Goal: Check status: Check status

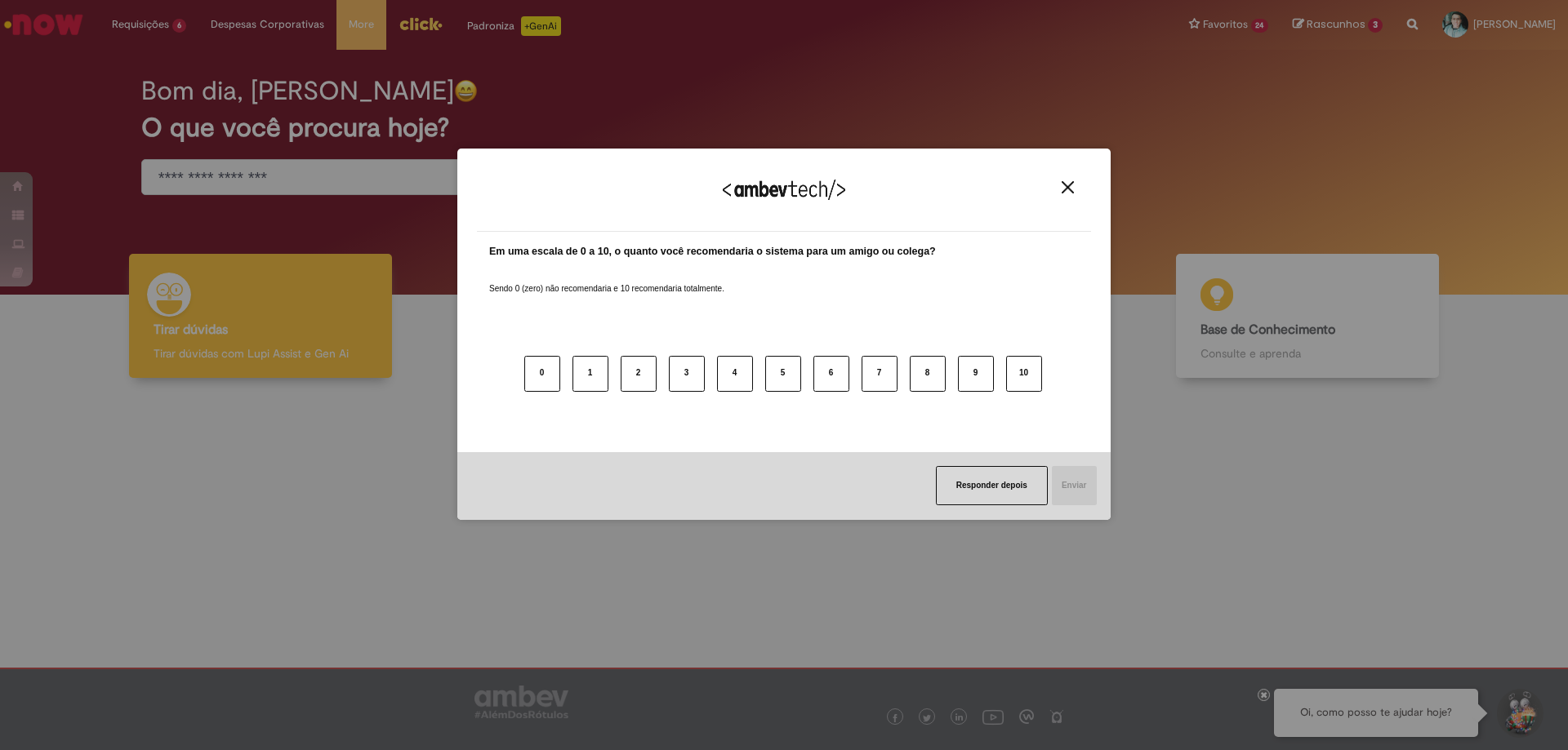
click at [1063, 187] on img "Close" at bounding box center [1068, 187] width 13 height 13
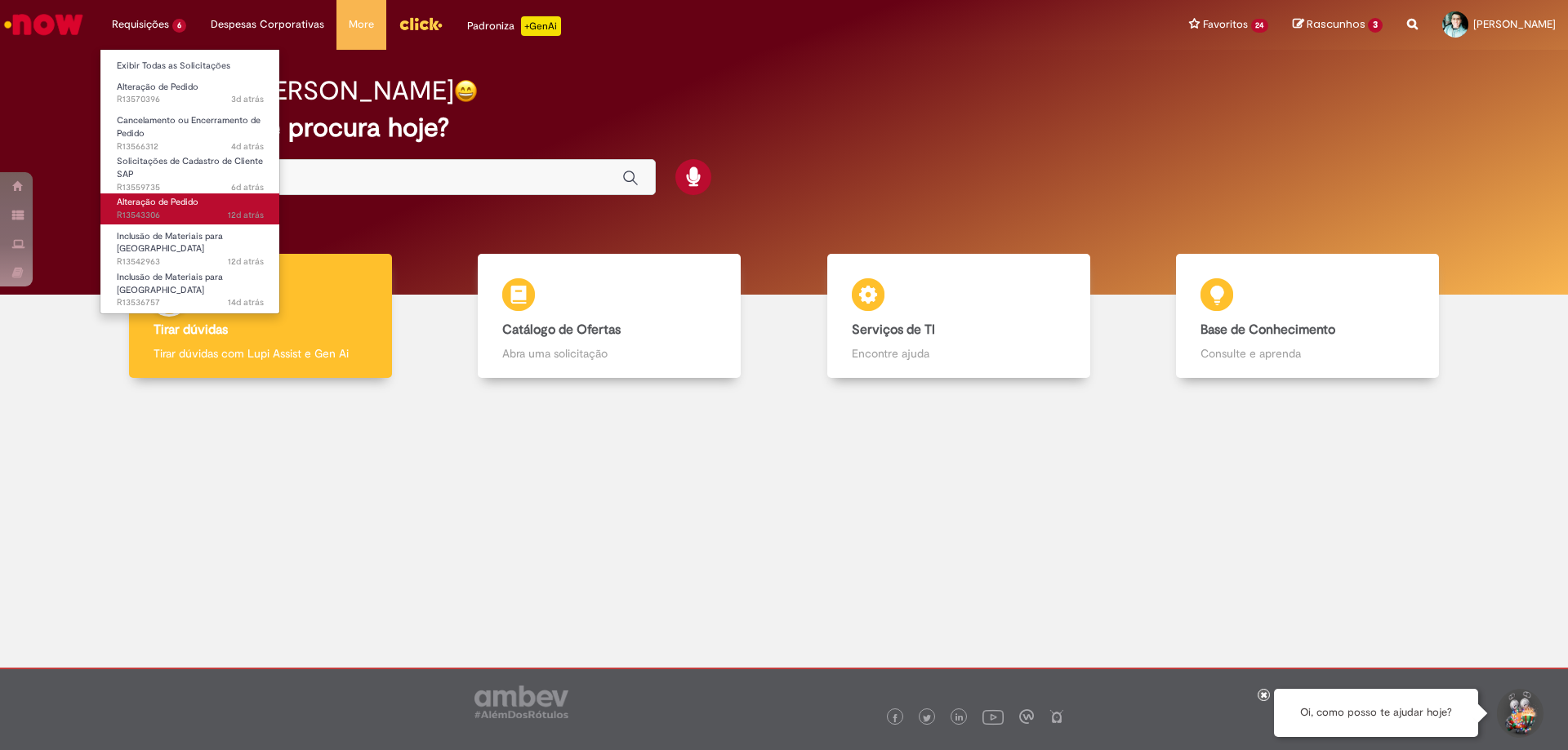
click at [173, 210] on span "12d atrás 12 dias atrás R13543306" at bounding box center [190, 216] width 147 height 13
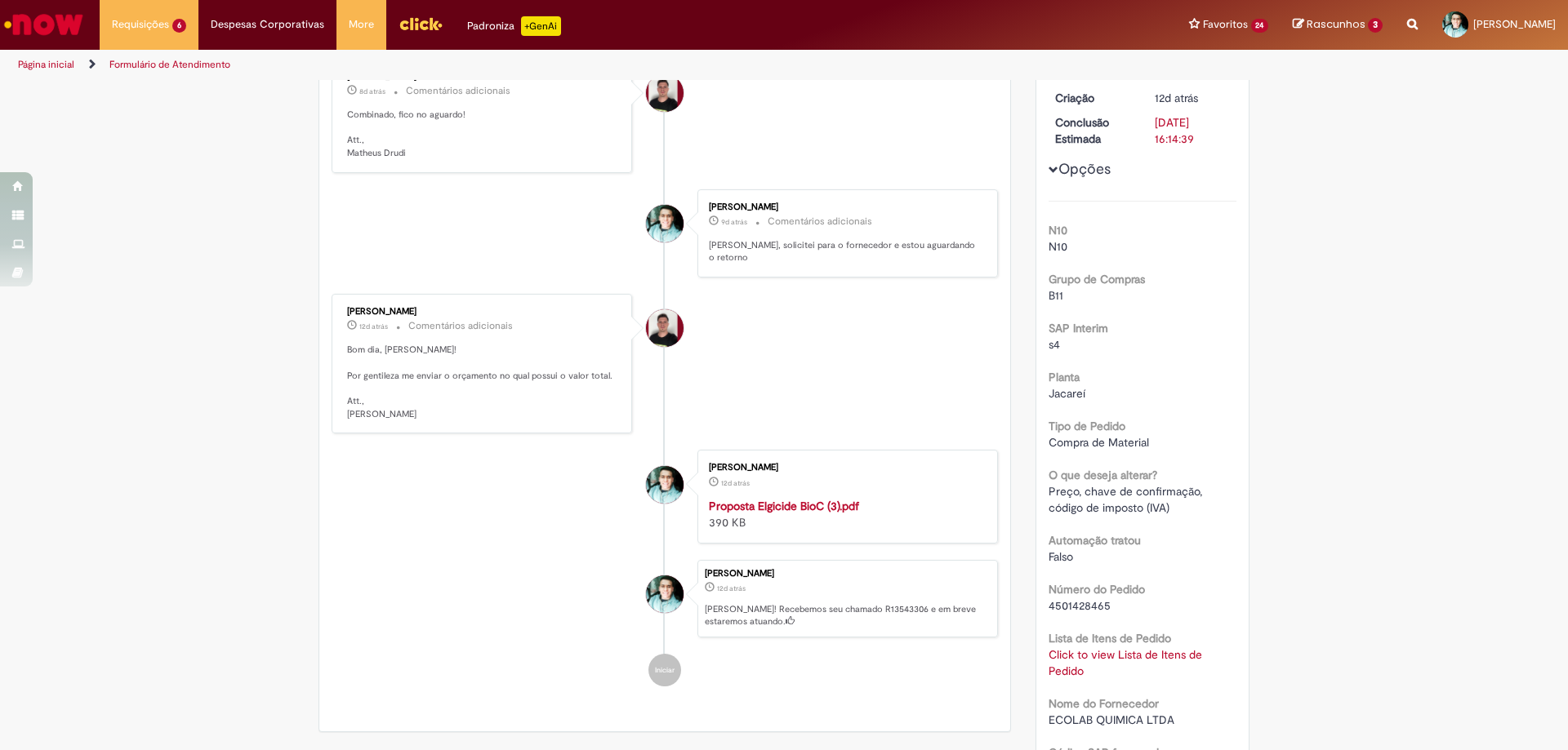
scroll to position [326, 0]
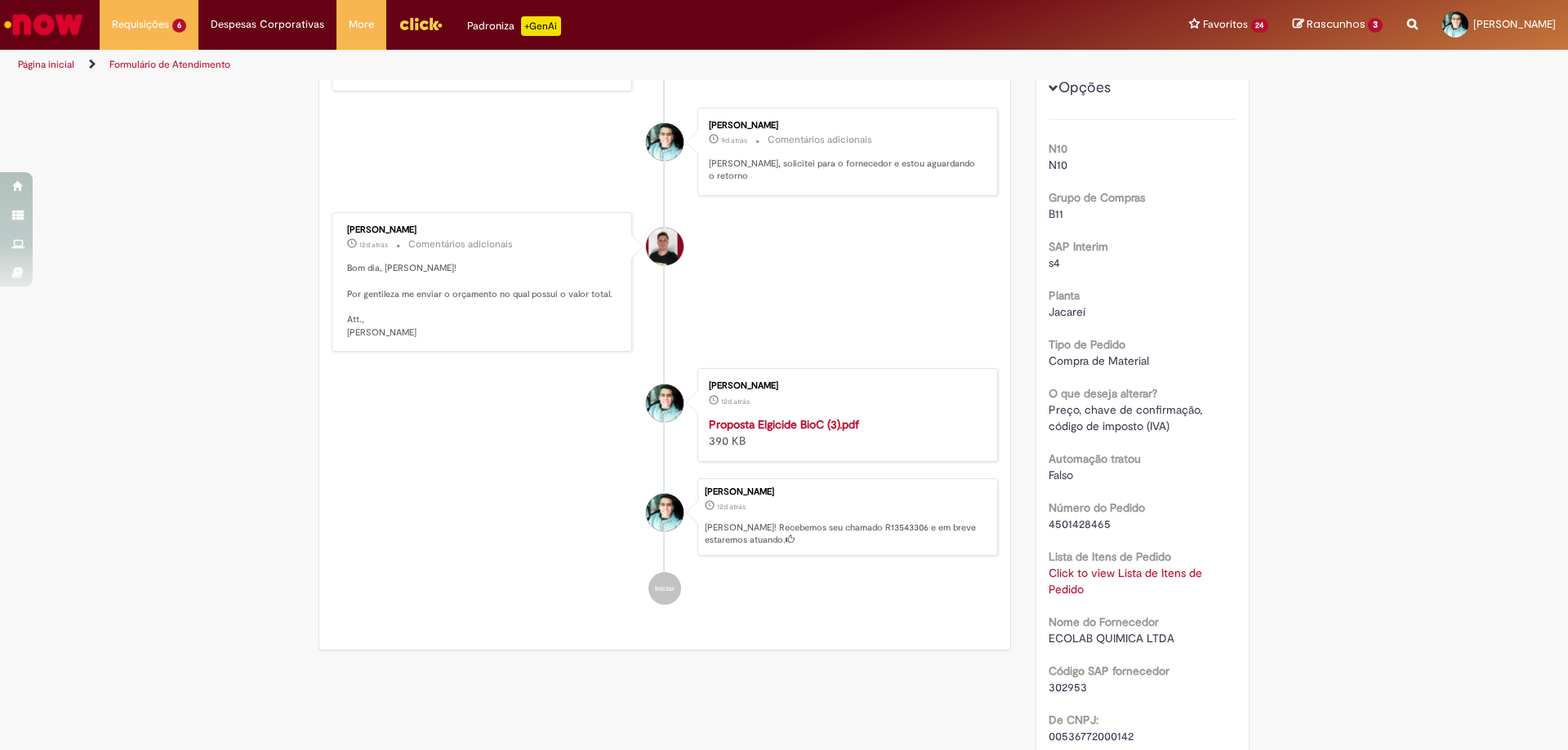
click at [1084, 521] on span "4501428465" at bounding box center [1080, 524] width 62 height 15
click at [1085, 521] on span "4501428465" at bounding box center [1080, 524] width 62 height 15
copy span "4501428465"
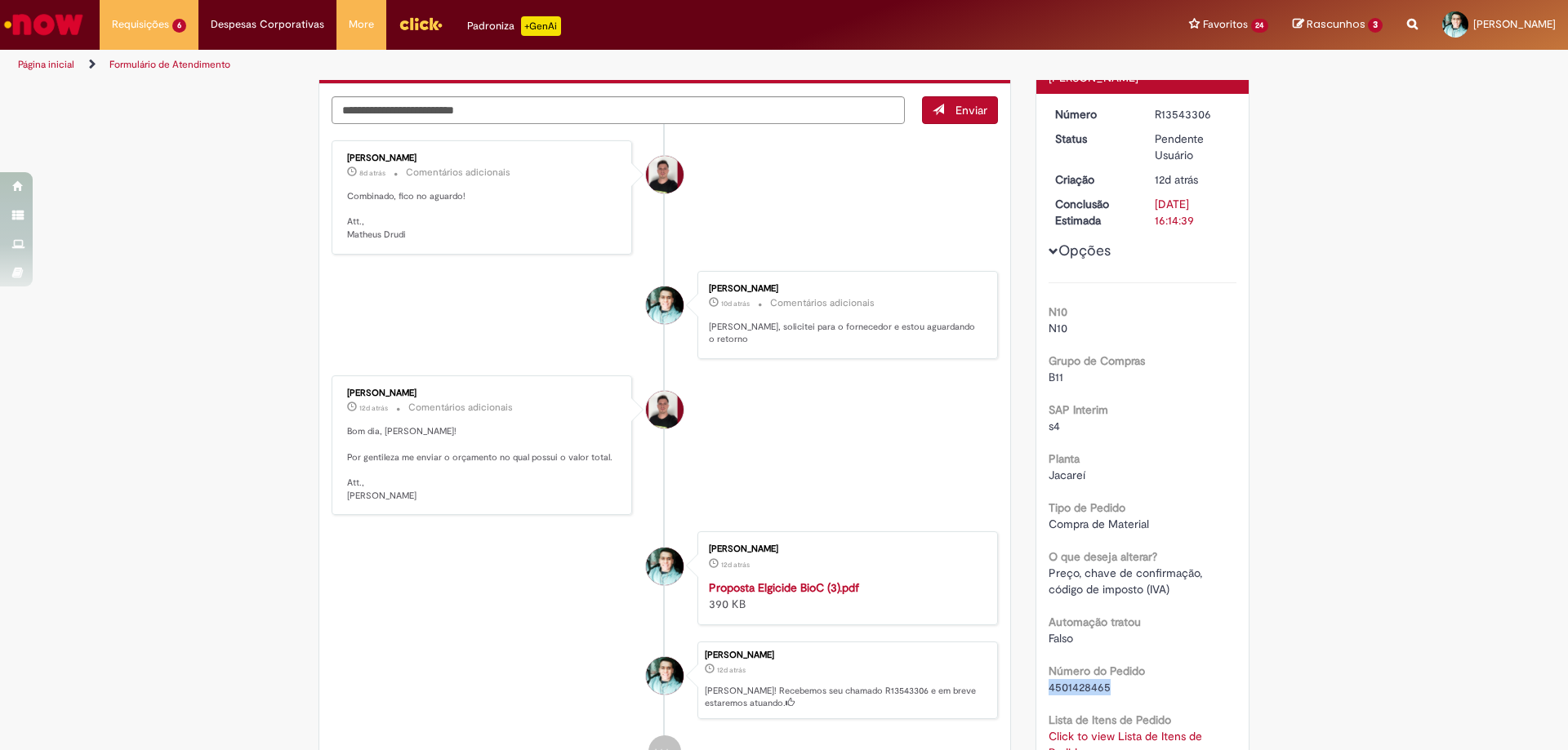
scroll to position [0, 0]
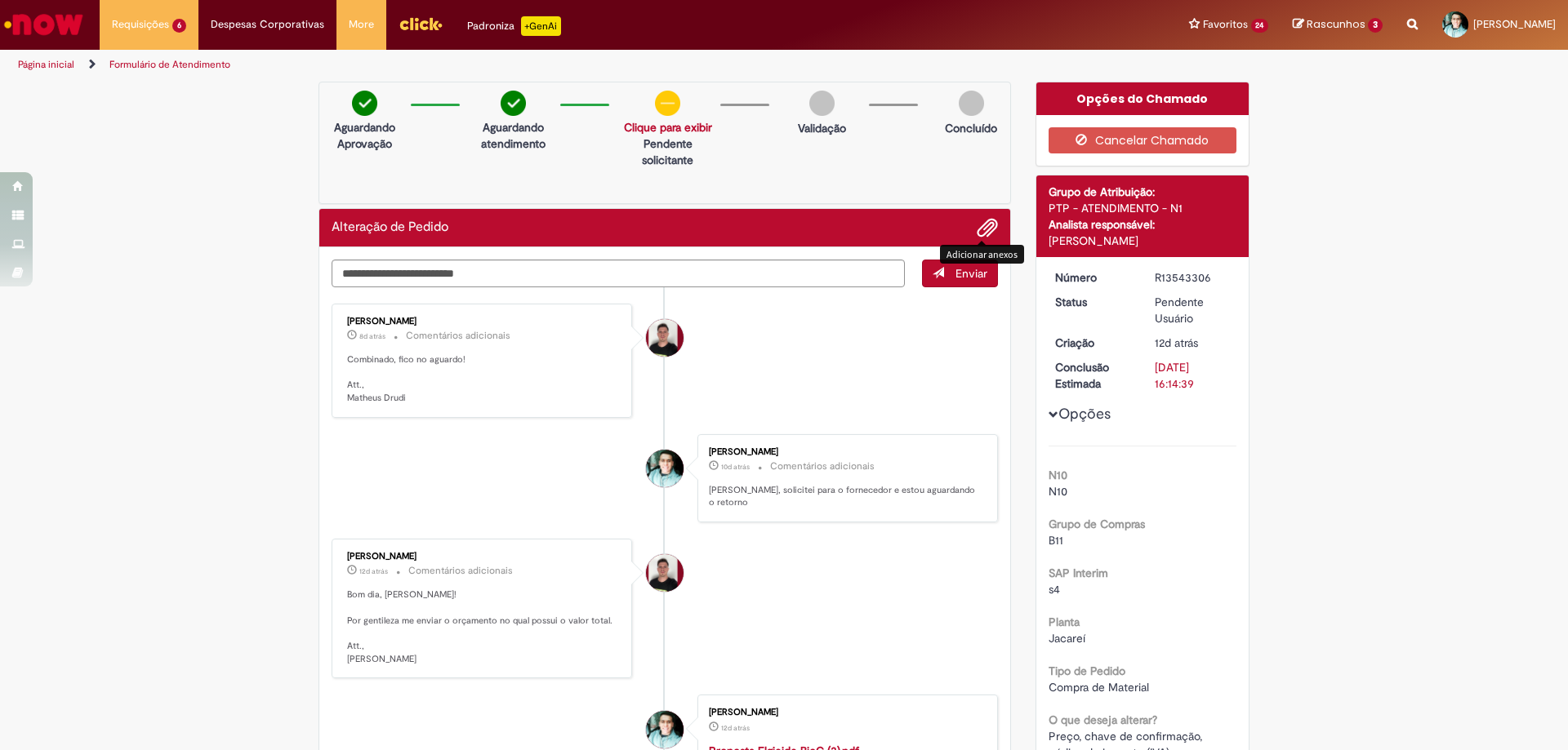
click at [981, 233] on span "Adicionar anexos" at bounding box center [987, 228] width 19 height 19
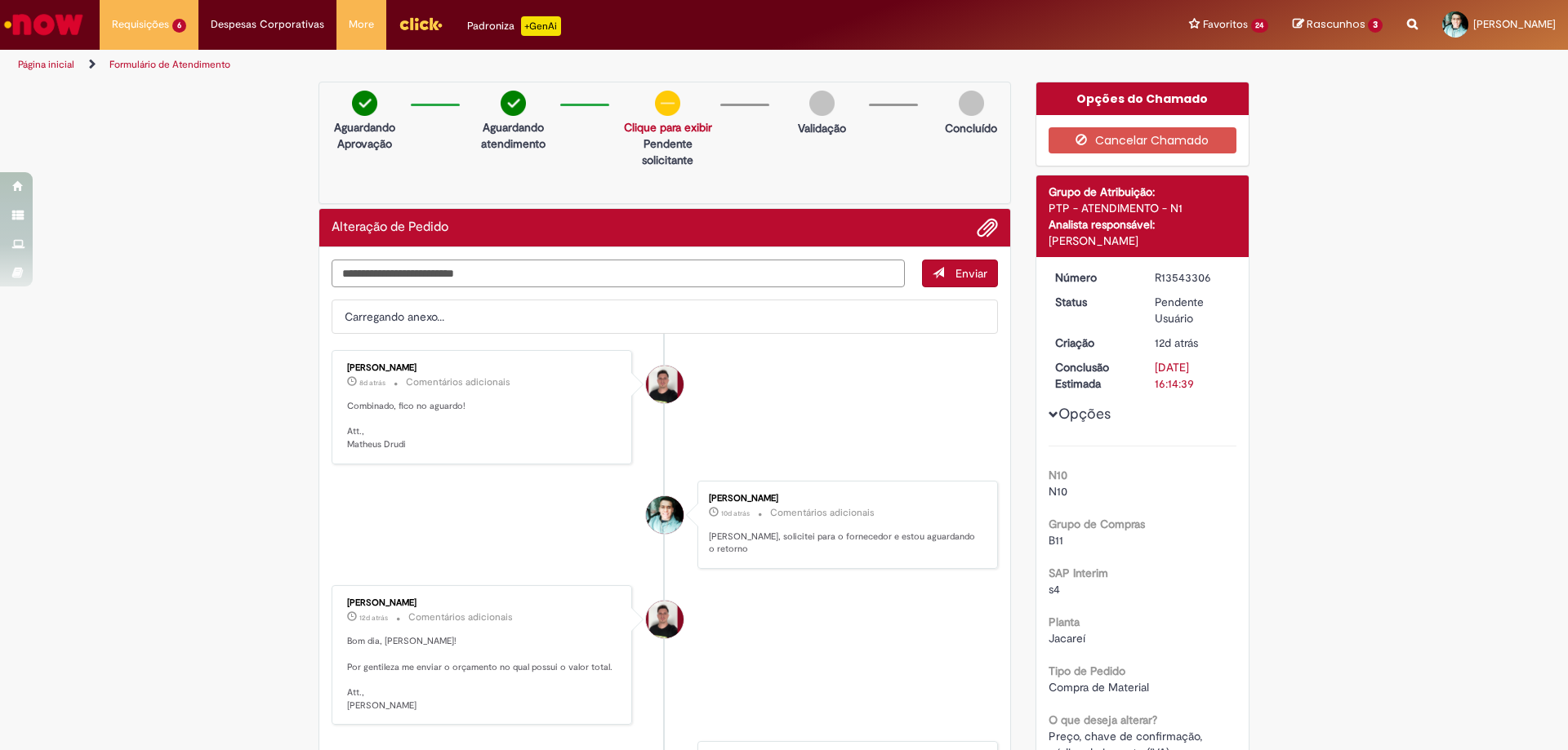
click at [563, 268] on textarea "Digite sua mensagem aqui..." at bounding box center [618, 273] width 573 height 28
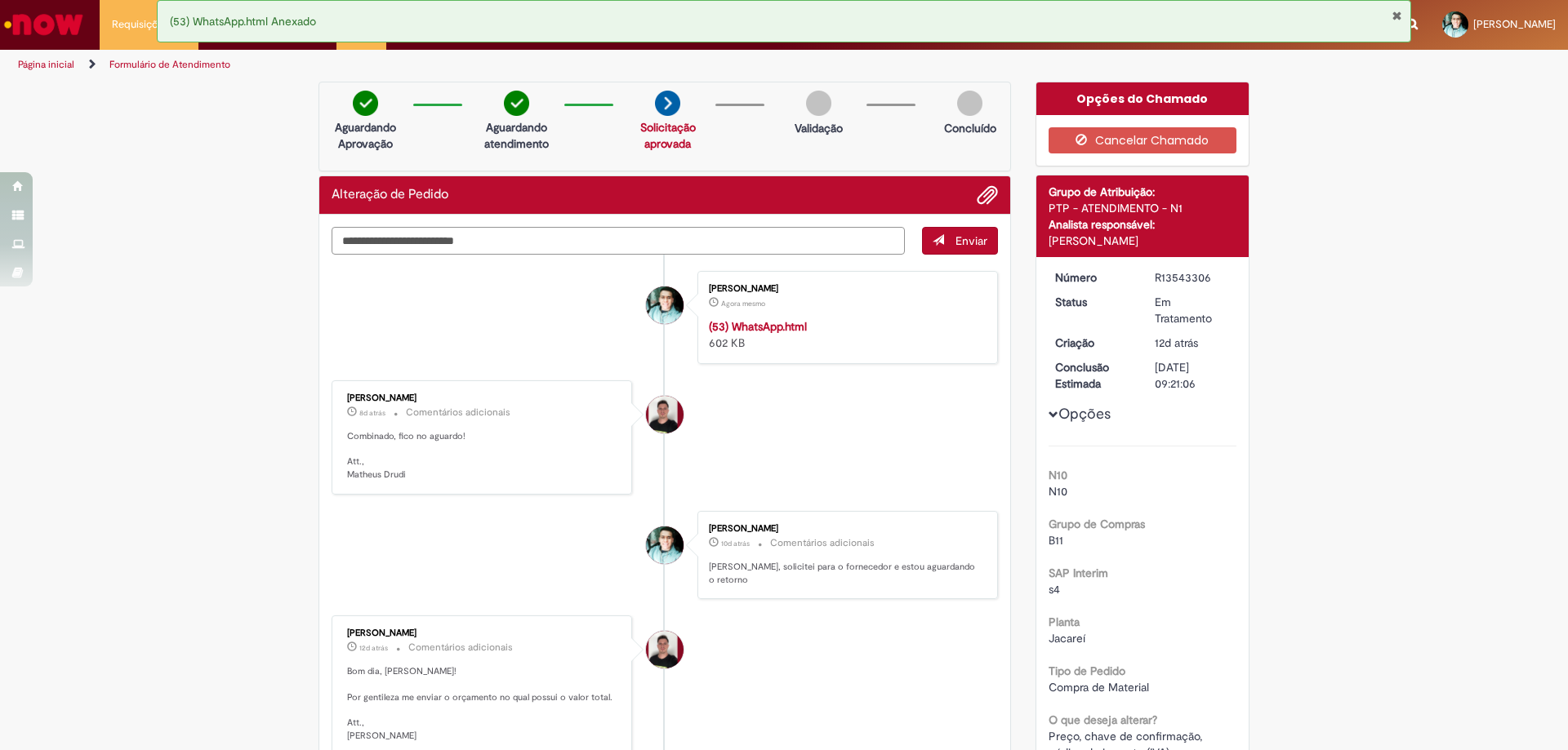
click at [489, 239] on textarea "Digite sua mensagem aqui..." at bounding box center [618, 240] width 573 height 28
type textarea "*"
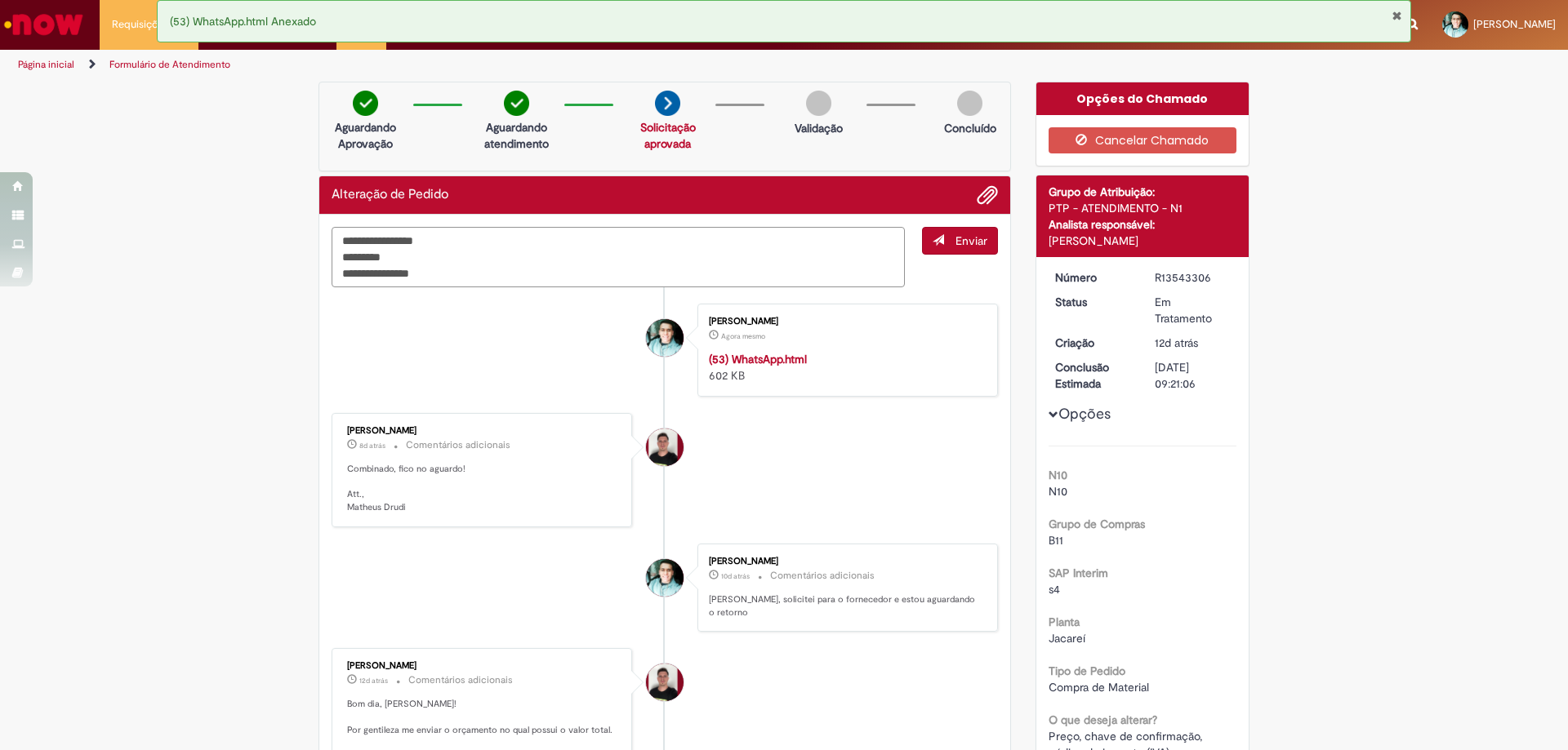
type textarea "**********"
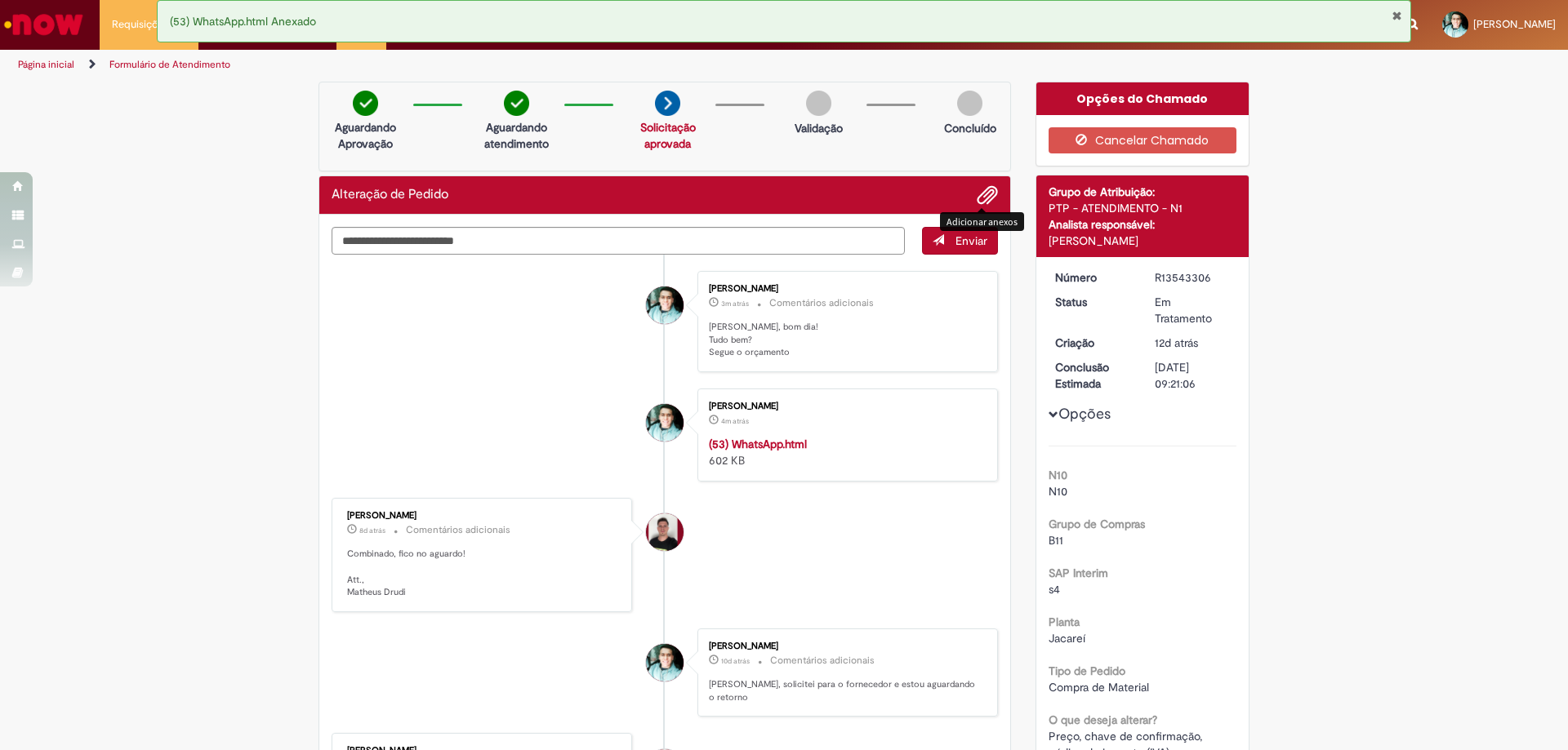
click at [977, 196] on span "Adicionar anexos" at bounding box center [987, 195] width 19 height 19
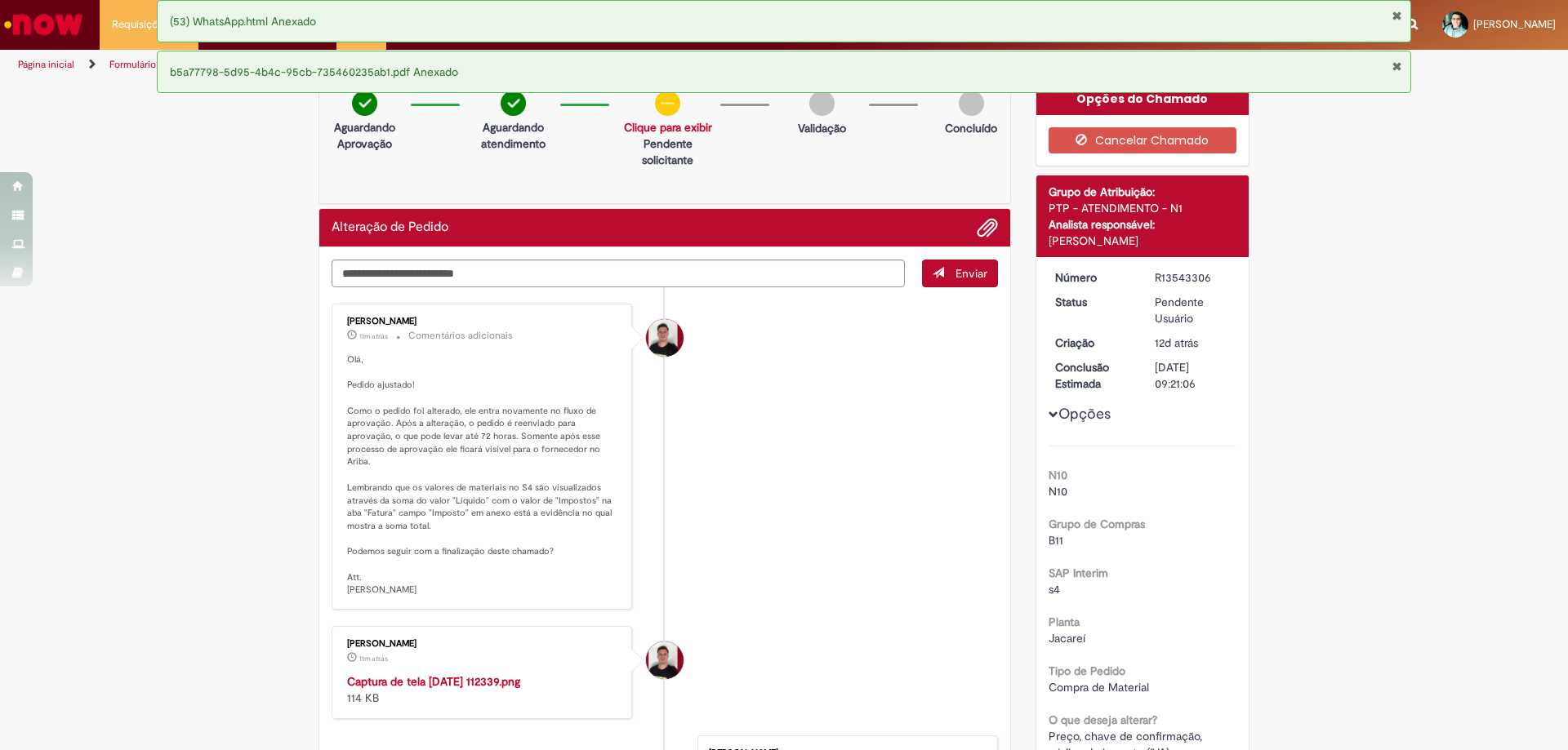
scroll to position [82, 0]
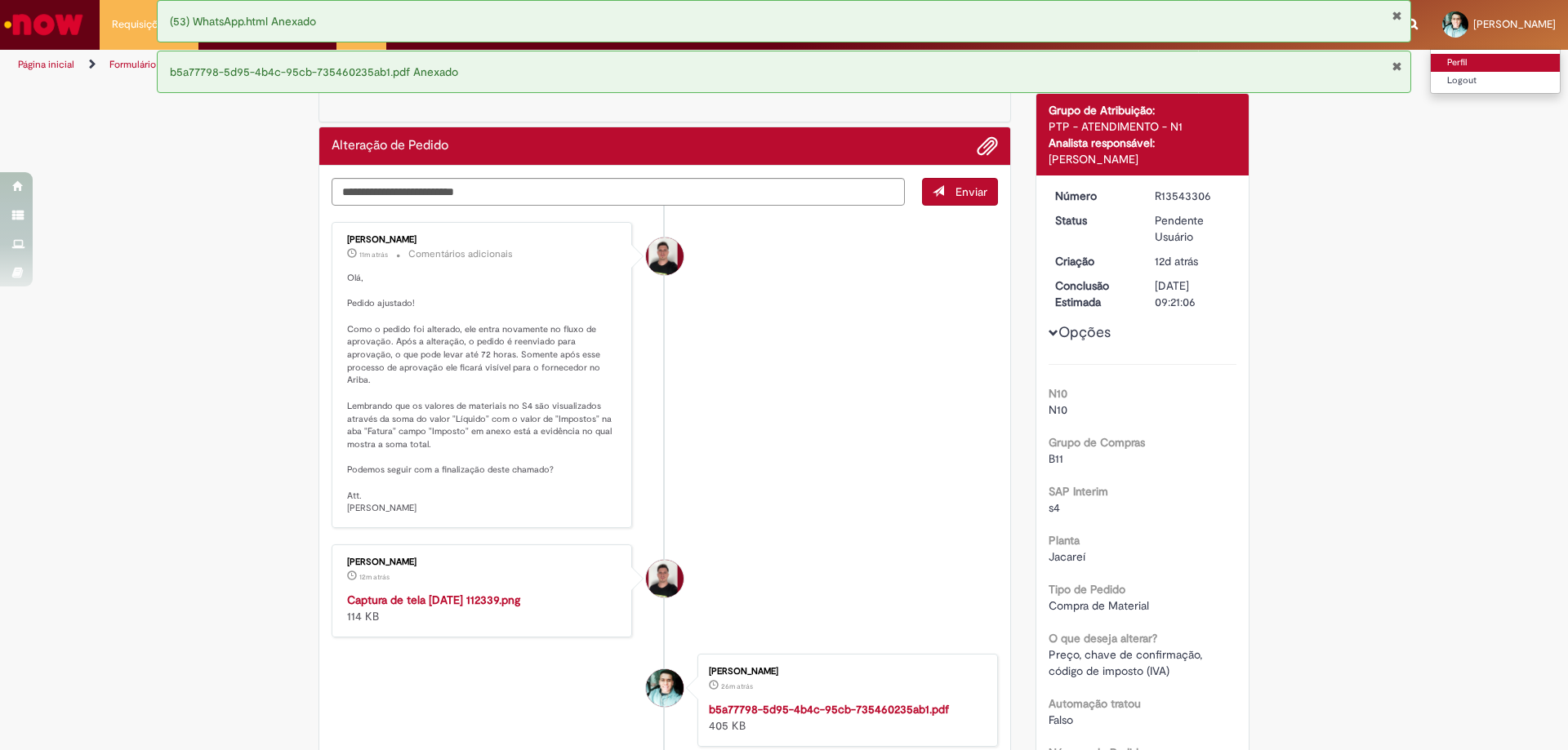
click at [1431, 64] on link "Perfil" at bounding box center [1495, 62] width 129 height 18
click at [1396, 13] on button "Fechar Notificação" at bounding box center [1396, 16] width 11 height 13
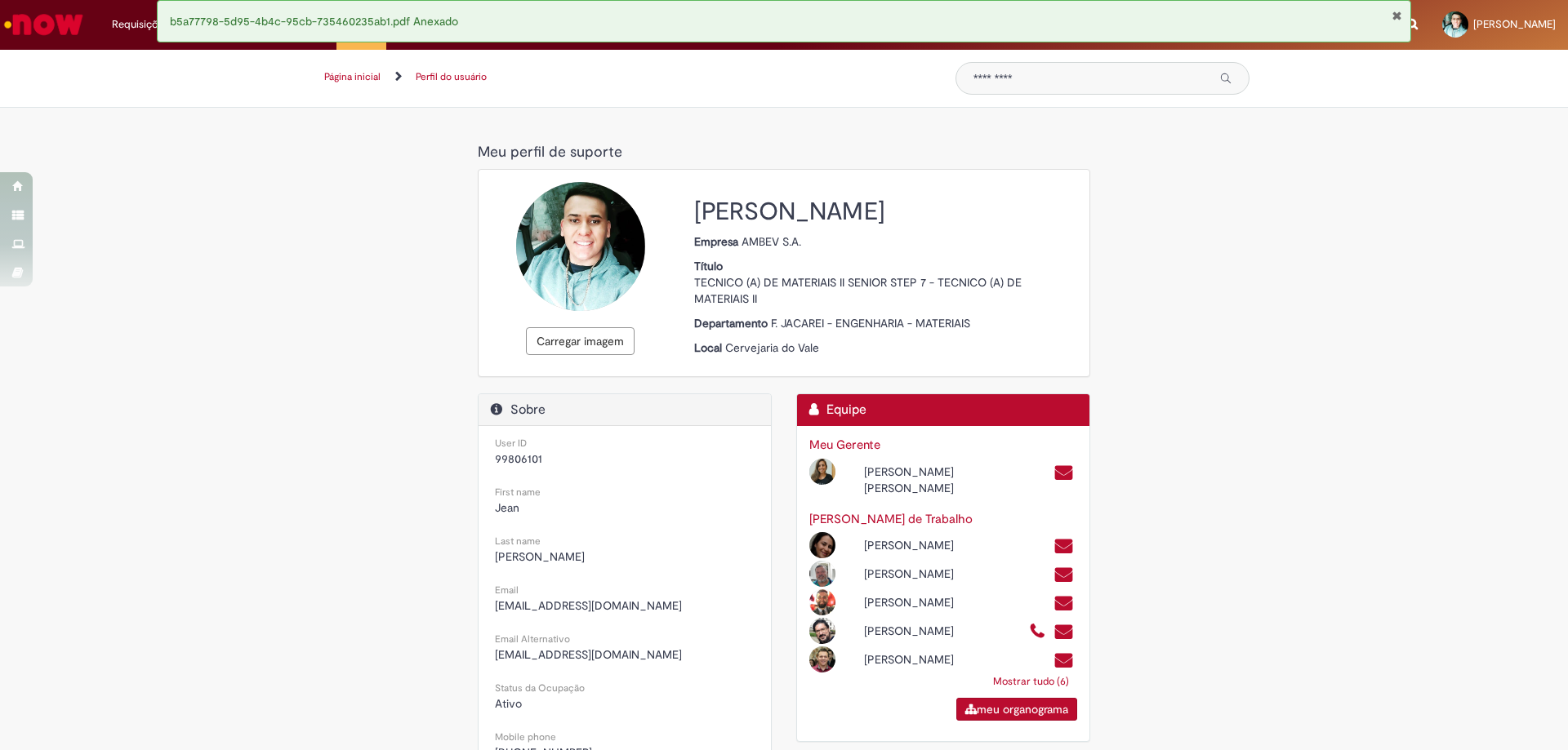
click at [1402, 13] on div "b5a77798-5d95-4b4c-95cb-735460235ab1.pdf Anexado" at bounding box center [784, 21] width 1255 height 43
click at [379, 79] on span "Página inicial" at bounding box center [364, 77] width 79 height 13
click at [1402, 17] on div "b5a77798-5d95-4b4c-95cb-735460235ab1.pdf Anexado" at bounding box center [784, 21] width 1255 height 43
click at [1401, 18] on button "Fechar Notificação" at bounding box center [1396, 16] width 11 height 13
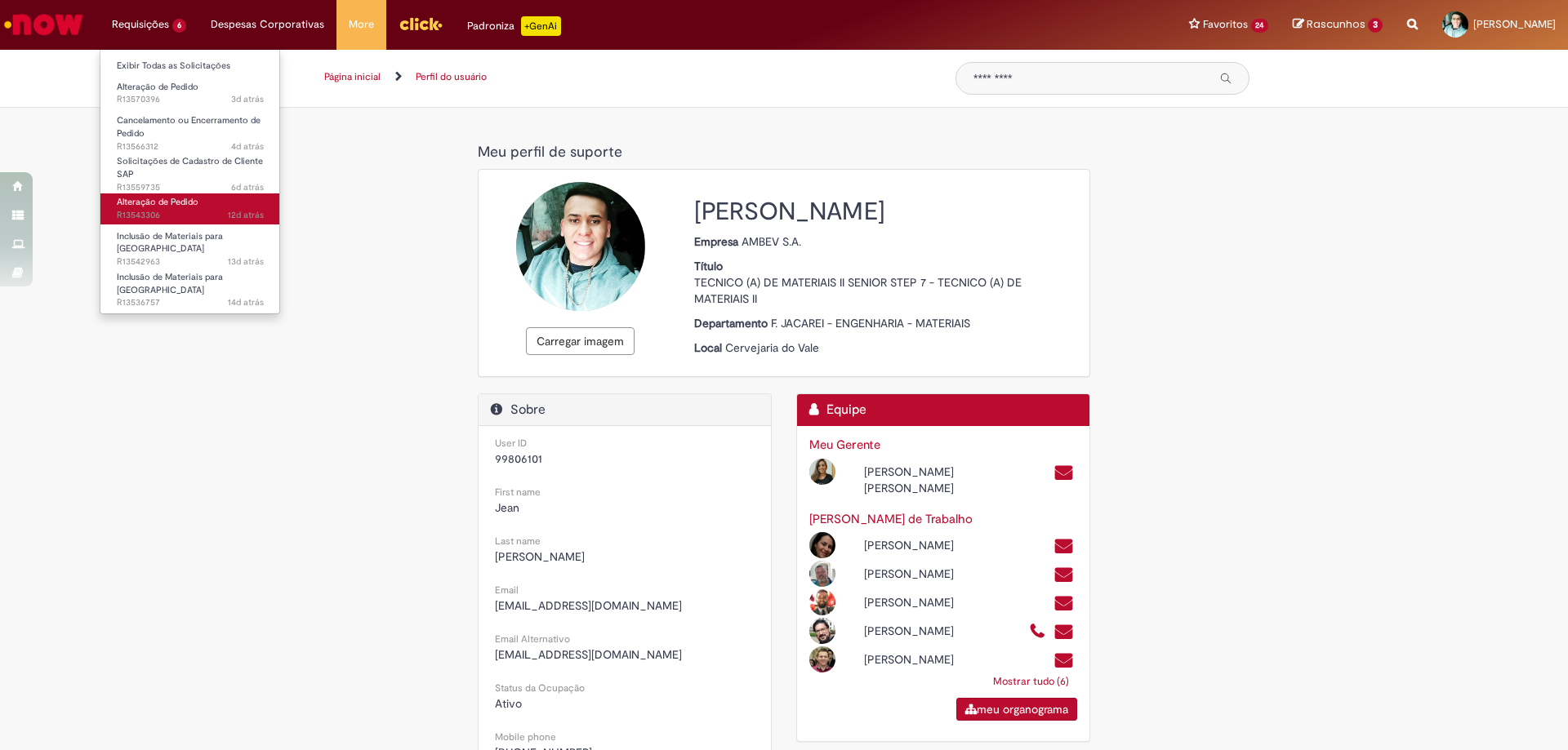
click at [218, 209] on span "12d atrás 12 dias atrás R13543306" at bounding box center [190, 216] width 147 height 13
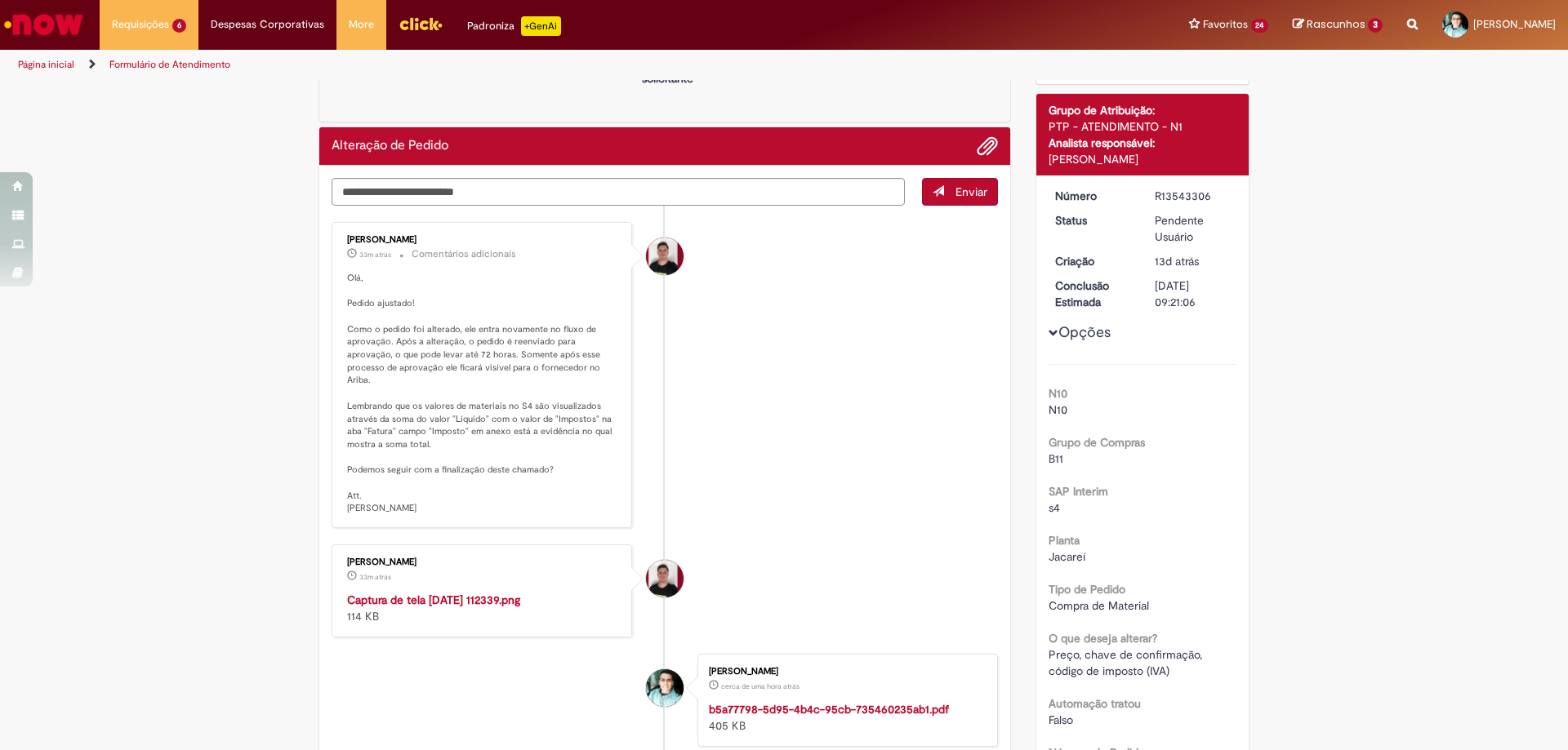
scroll to position [326, 0]
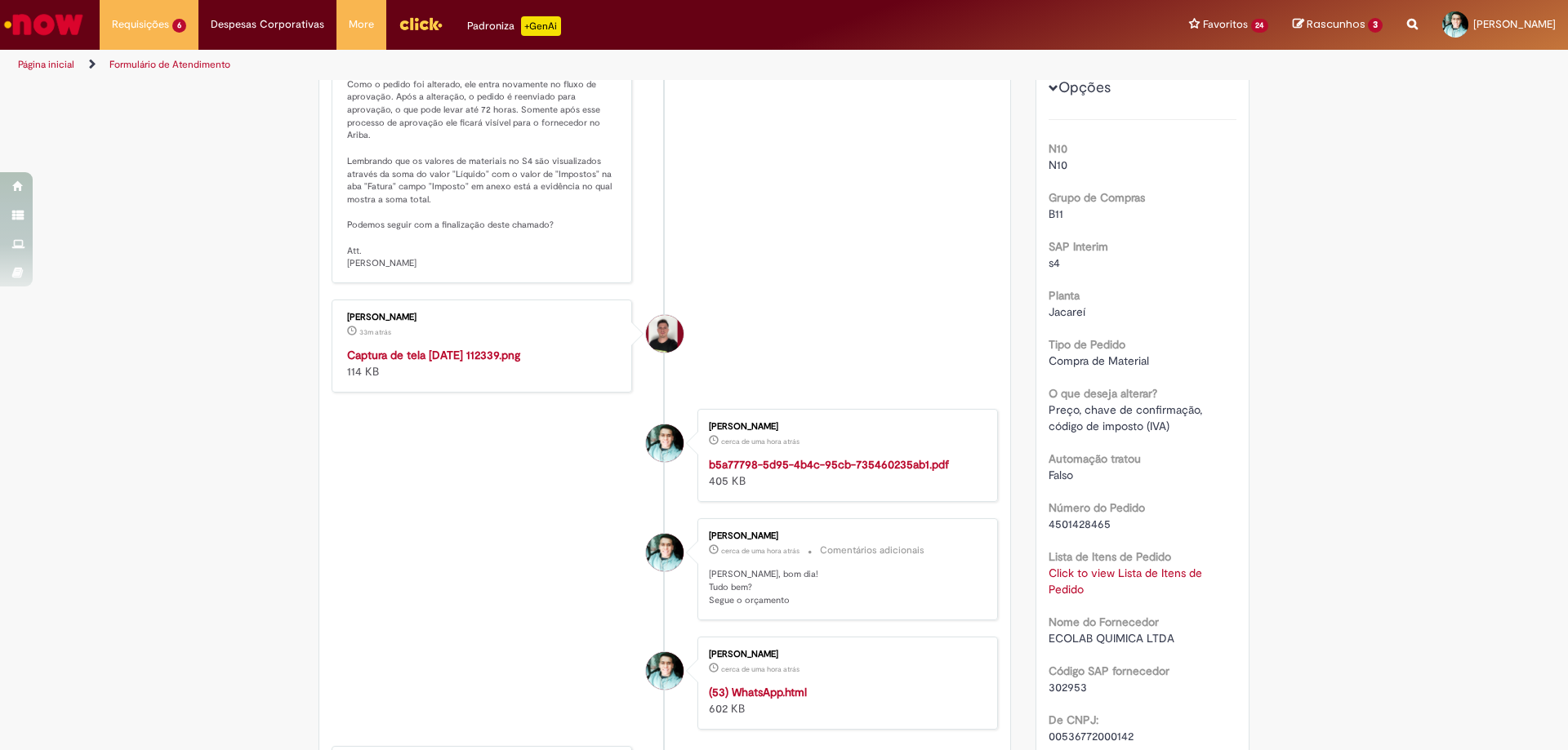
click at [1087, 520] on span "4501428465" at bounding box center [1080, 524] width 62 height 15
click at [1087, 519] on span "4501428465" at bounding box center [1080, 524] width 62 height 15
copy span "4501428465"
